Goal: Task Accomplishment & Management: Complete application form

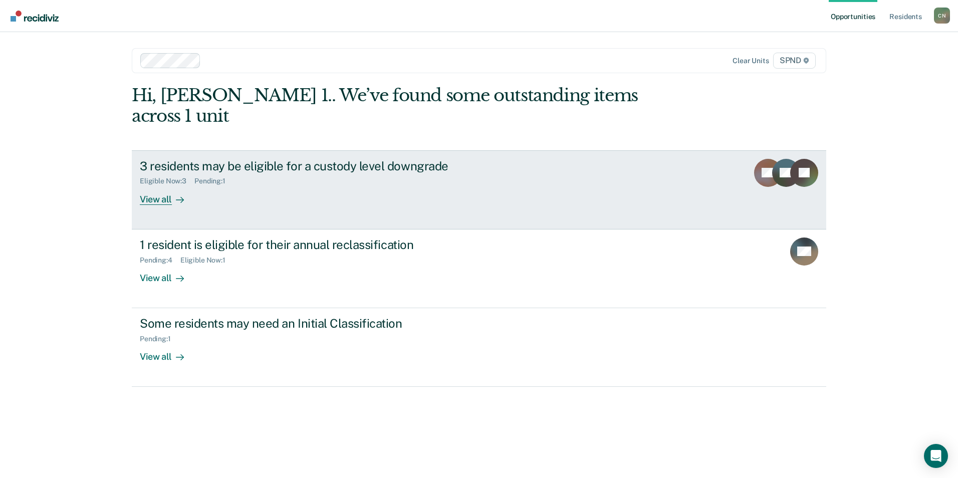
click at [157, 185] on div "View all" at bounding box center [168, 195] width 56 height 20
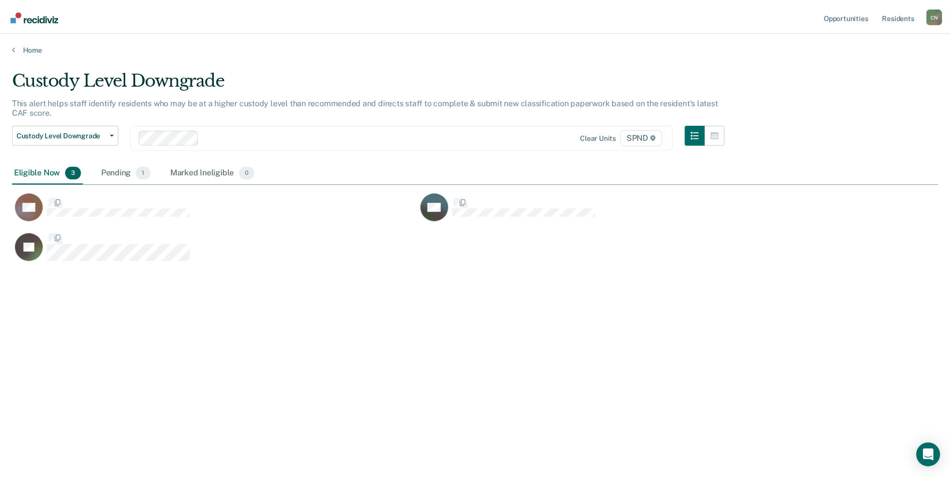
scroll to position [326, 926]
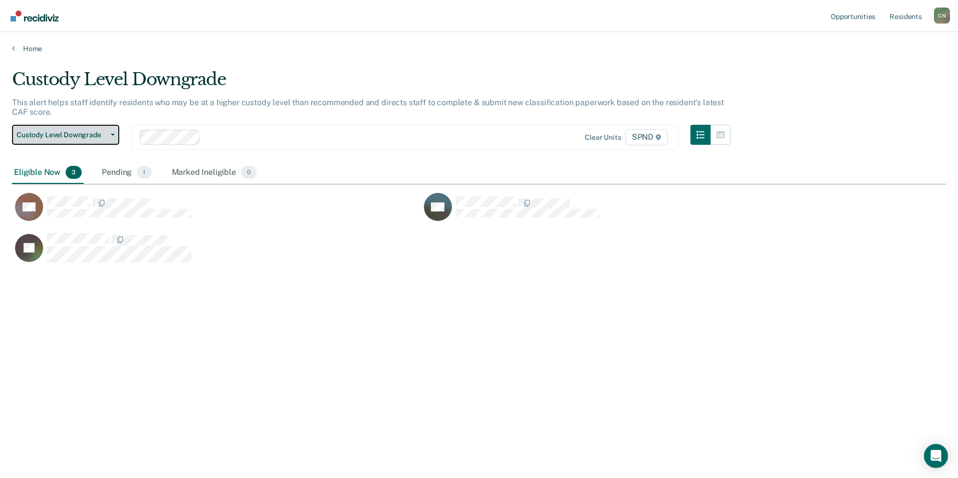
click at [110, 133] on button "Custody Level Downgrade" at bounding box center [65, 135] width 107 height 20
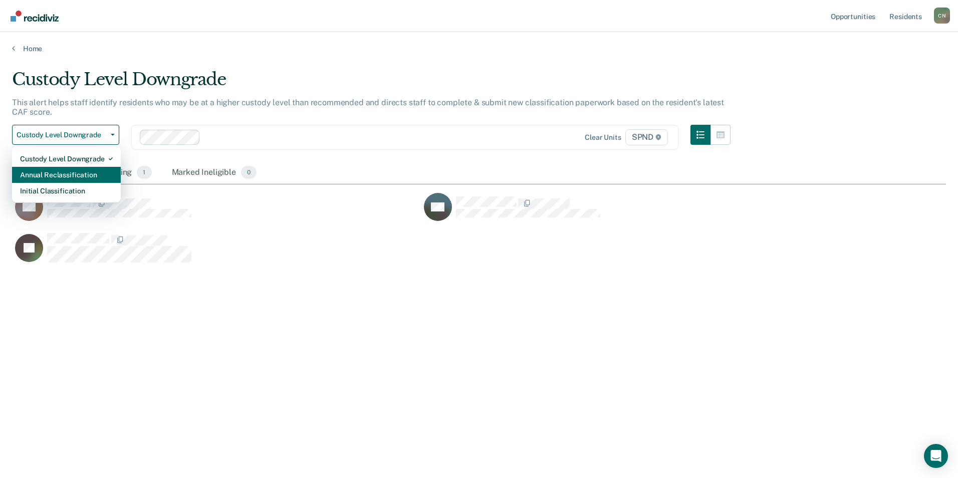
click at [102, 172] on div "Annual Reclassification" at bounding box center [66, 175] width 93 height 16
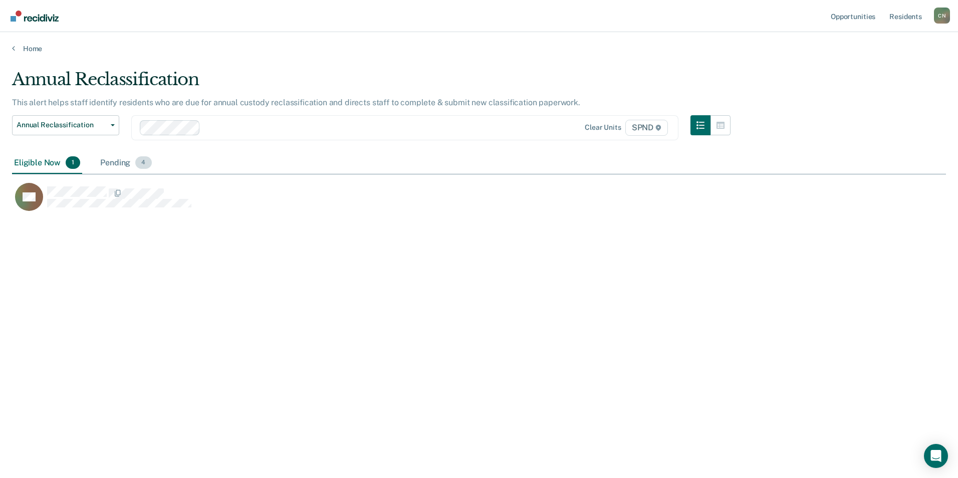
click at [119, 164] on div "Pending 4" at bounding box center [125, 163] width 55 height 22
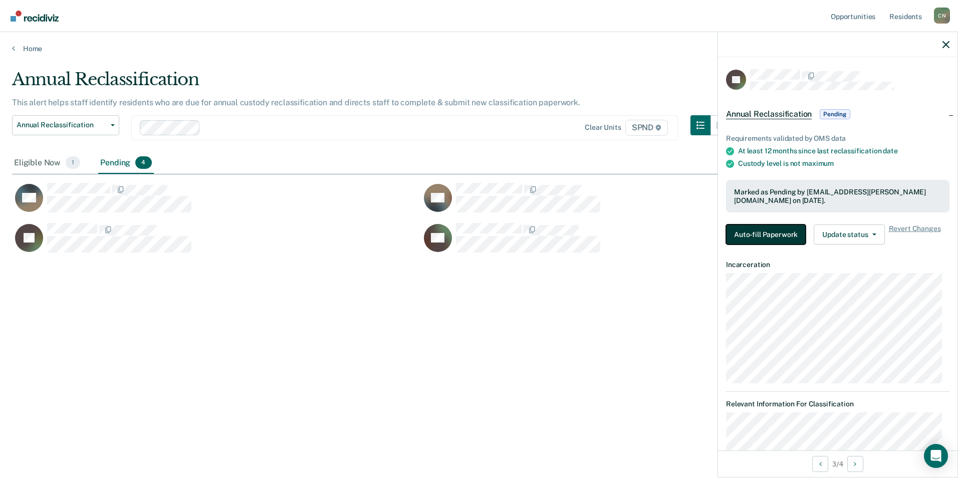
click at [745, 228] on button "Auto-fill Paperwork" at bounding box center [766, 234] width 80 height 20
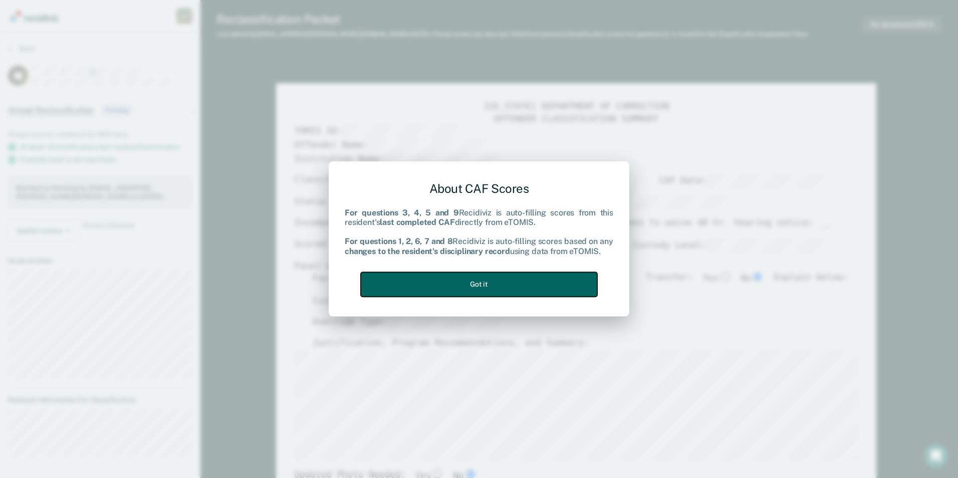
click at [501, 284] on button "Got it" at bounding box center [479, 284] width 236 height 25
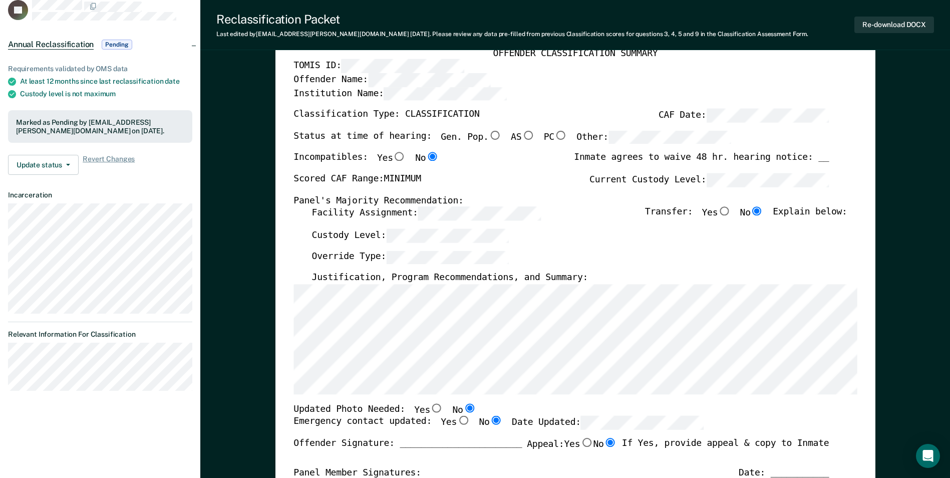
scroll to position [200, 0]
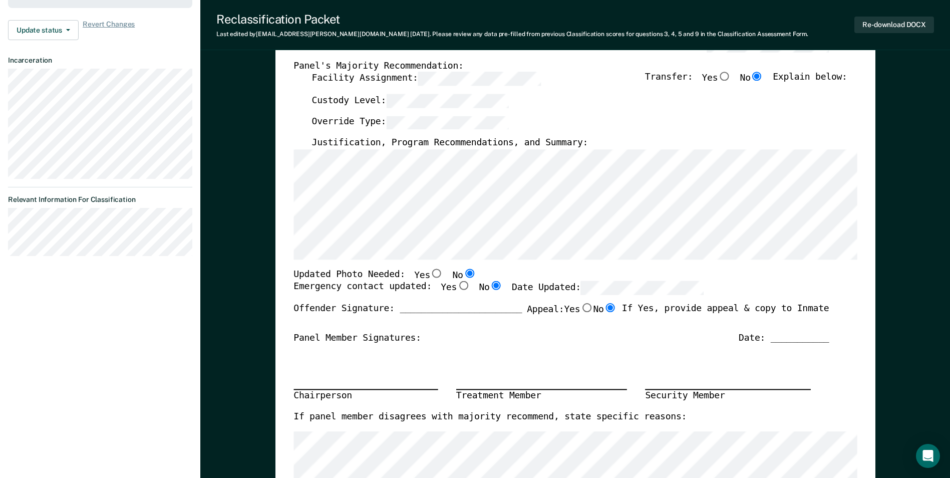
type textarea "x"
